Goal: Information Seeking & Learning: Learn about a topic

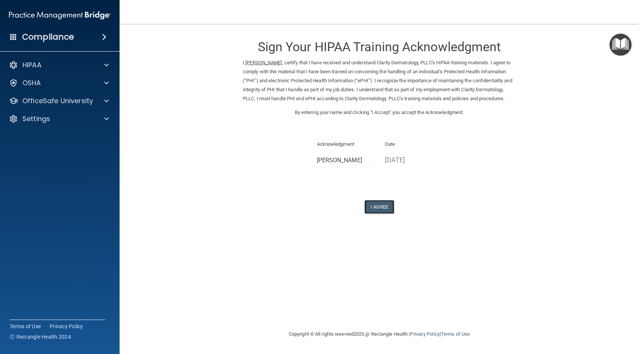
click at [381, 213] on button "I Agree" at bounding box center [380, 207] width 30 height 14
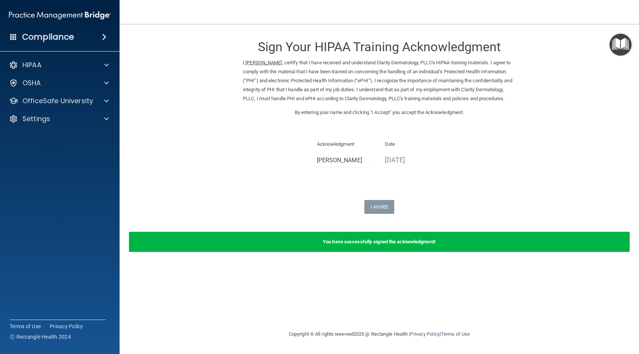
click at [378, 209] on div "Sign Your HIPAA Training Acknowledgment I, Anna Tran , certify that I have rece…" at bounding box center [379, 122] width 273 height 182
click at [56, 61] on div "HIPAA" at bounding box center [49, 65] width 93 height 9
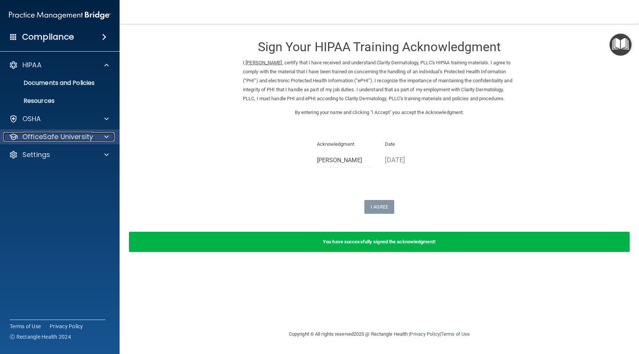
click at [95, 137] on div "OfficeSafe University" at bounding box center [49, 136] width 93 height 9
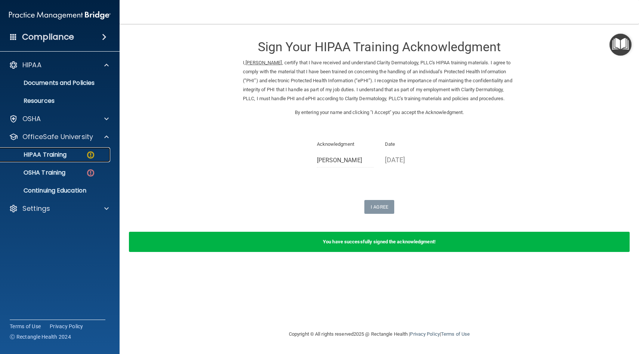
click at [90, 155] on img at bounding box center [90, 154] width 9 height 9
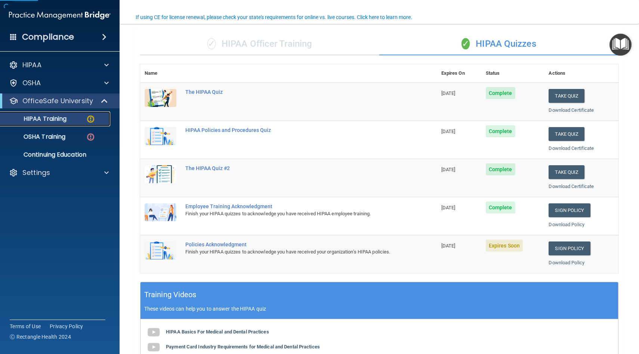
scroll to position [59, 0]
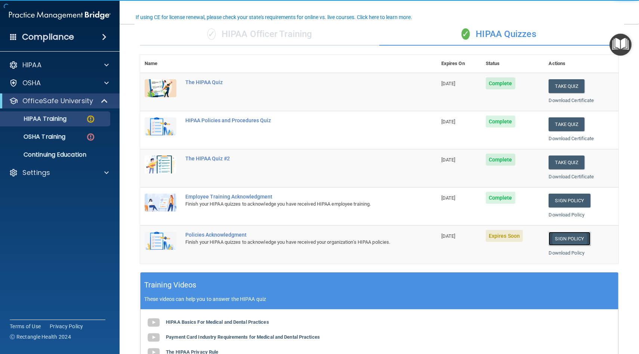
click at [574, 238] on link "Sign Policy" at bounding box center [569, 239] width 41 height 14
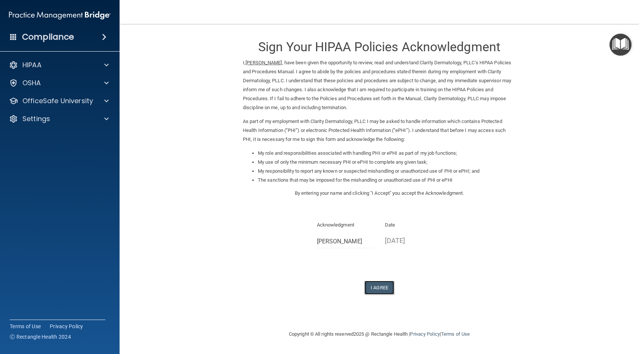
click at [389, 283] on button "I Agree" at bounding box center [380, 288] width 30 height 14
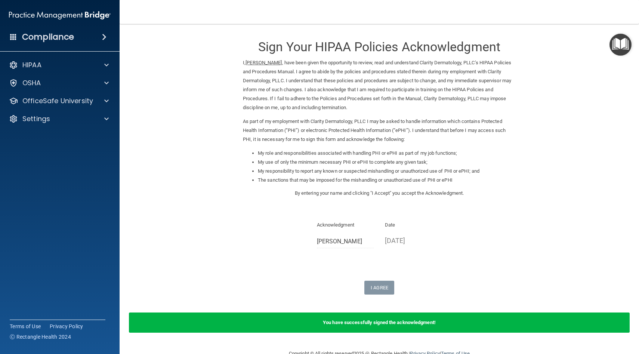
scroll to position [18, 0]
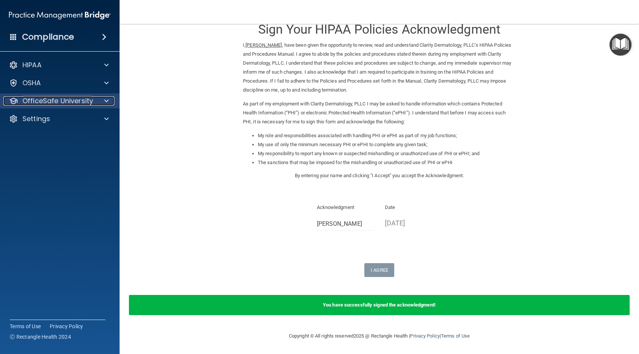
click at [78, 104] on p "OfficeSafe University" at bounding box center [57, 100] width 71 height 9
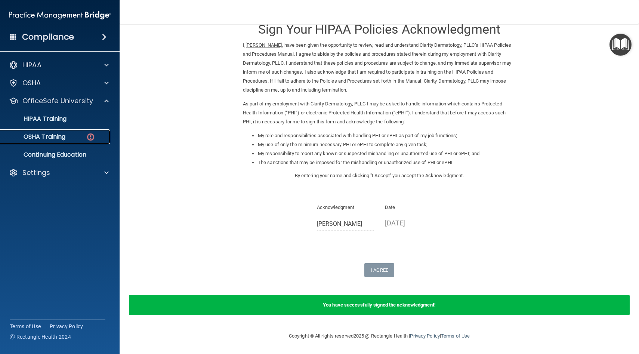
click at [76, 135] on div "OSHA Training" at bounding box center [56, 136] width 102 height 7
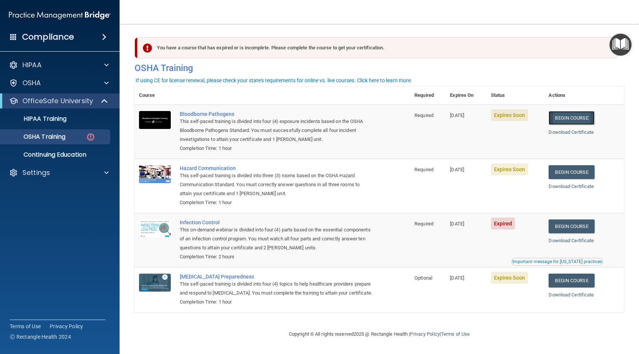
click at [584, 120] on link "Begin Course" at bounding box center [572, 118] width 46 height 14
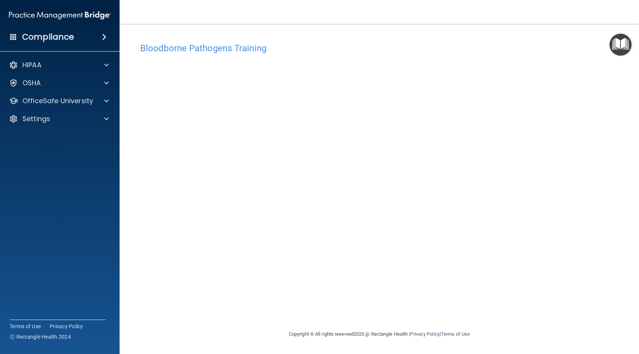
click at [379, 315] on div "Bloodborne Pathogens Training This course doesn’t expire until 10/21/2025. Are …" at bounding box center [380, 184] width 490 height 291
click at [64, 93] on div "OfficeSafe University" at bounding box center [60, 100] width 120 height 15
click at [99, 102] on div at bounding box center [105, 100] width 19 height 9
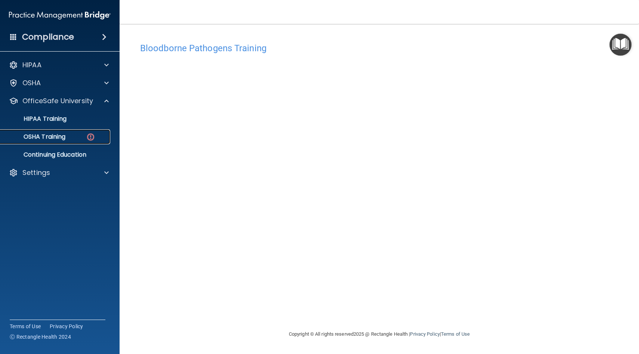
click at [83, 137] on div "OSHA Training" at bounding box center [56, 136] width 102 height 7
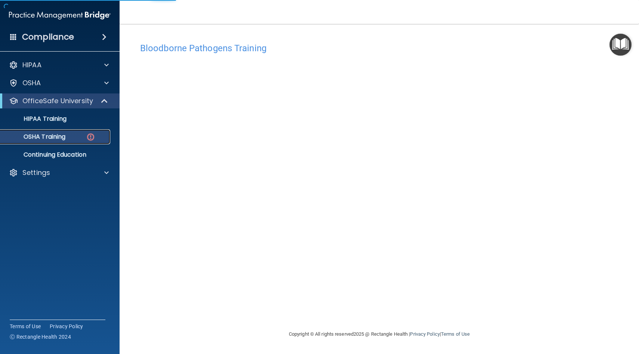
click at [72, 136] on div "OSHA Training" at bounding box center [56, 136] width 102 height 7
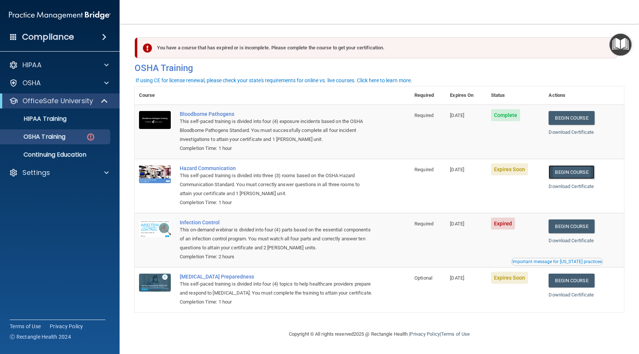
click at [564, 175] on link "Begin Course" at bounding box center [572, 172] width 46 height 14
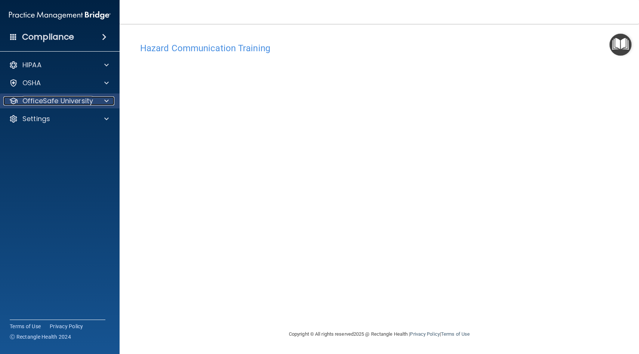
click at [75, 102] on p "OfficeSafe University" at bounding box center [57, 100] width 71 height 9
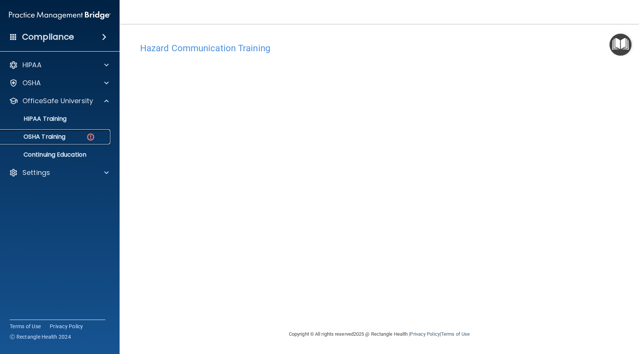
click at [77, 138] on div "OSHA Training" at bounding box center [56, 136] width 102 height 7
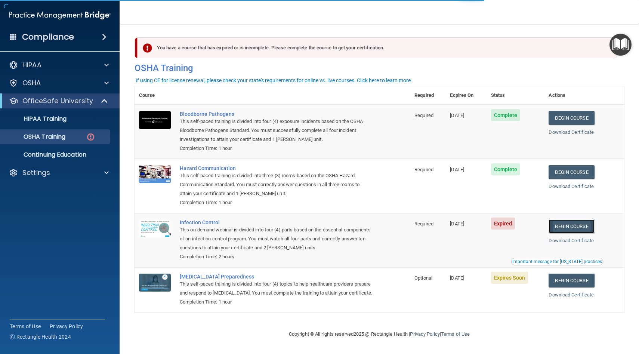
click at [579, 228] on link "Begin Course" at bounding box center [572, 226] width 46 height 14
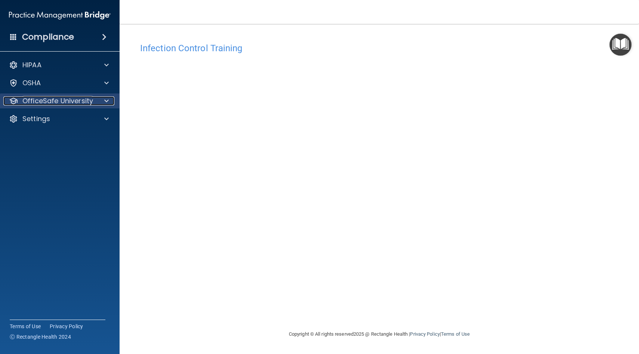
click at [81, 104] on p "OfficeSafe University" at bounding box center [57, 100] width 71 height 9
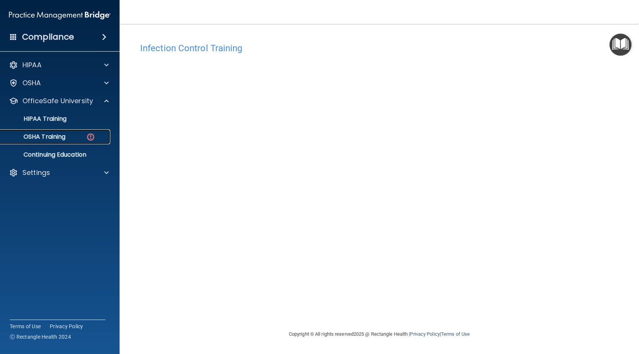
click at [81, 136] on div "OSHA Training" at bounding box center [56, 136] width 102 height 7
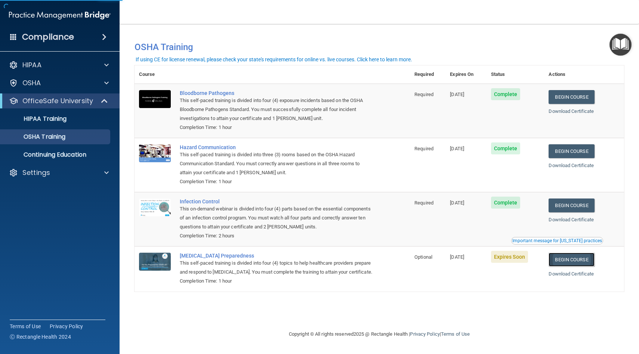
click at [577, 257] on link "Begin Course" at bounding box center [572, 260] width 46 height 14
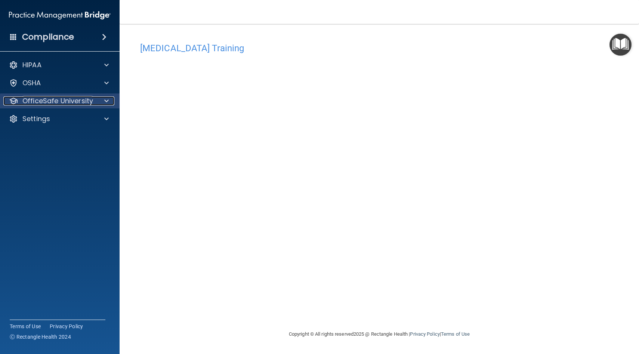
click at [71, 99] on p "OfficeSafe University" at bounding box center [57, 100] width 71 height 9
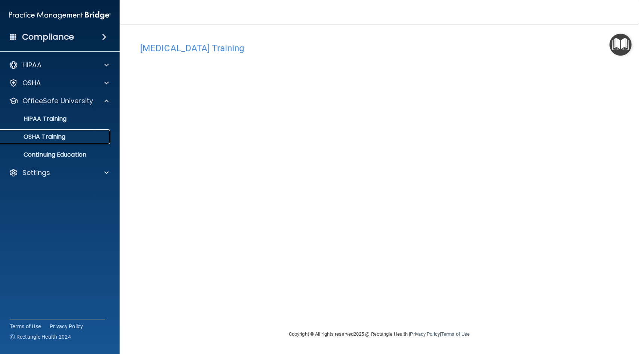
click at [53, 137] on p "OSHA Training" at bounding box center [35, 136] width 61 height 7
